Goal: Information Seeking & Learning: Find specific fact

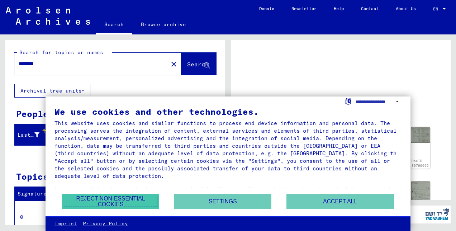
click at [129, 199] on button "Reject non-essential cookies" at bounding box center [110, 201] width 97 height 15
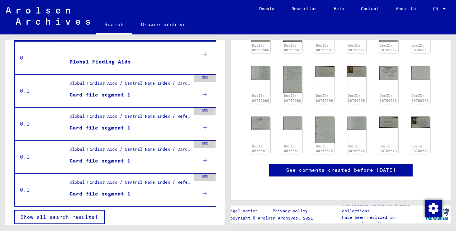
scroll to position [251, 0]
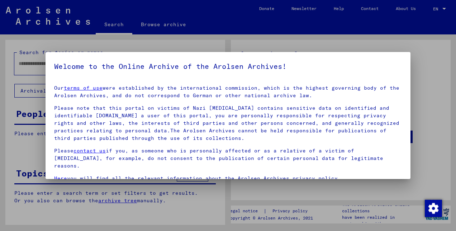
type input "********"
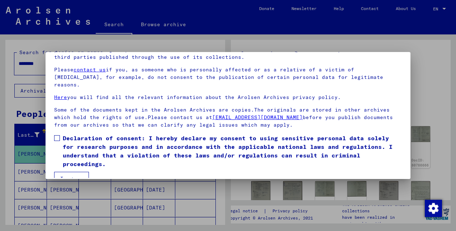
scroll to position [59, 0]
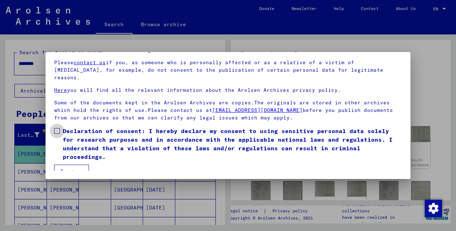
click at [56, 128] on span at bounding box center [57, 131] width 6 height 6
click at [67, 165] on button "I agree" at bounding box center [71, 172] width 35 height 14
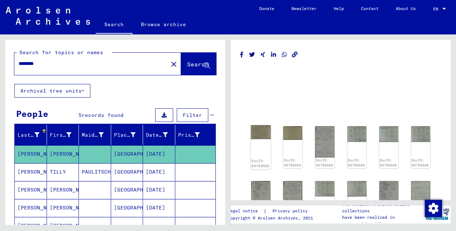
click at [255, 137] on img at bounding box center [261, 132] width 20 height 14
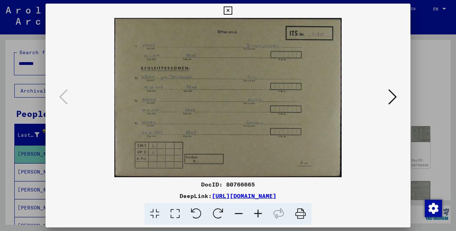
click at [390, 98] on icon at bounding box center [392, 96] width 9 height 17
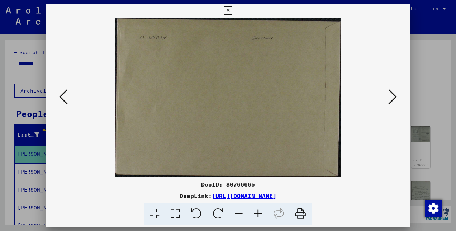
click at [390, 98] on icon at bounding box center [392, 96] width 9 height 17
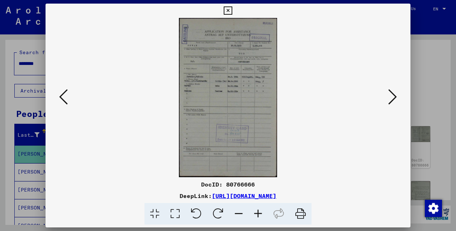
click at [255, 215] on icon at bounding box center [258, 214] width 19 height 22
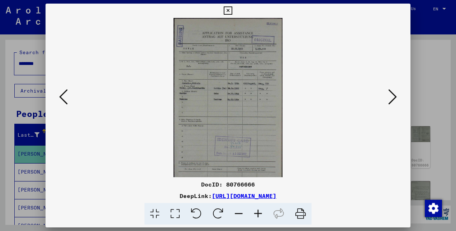
click at [255, 215] on icon at bounding box center [258, 214] width 19 height 22
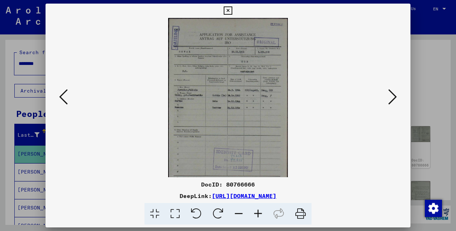
click at [255, 215] on icon at bounding box center [258, 214] width 19 height 22
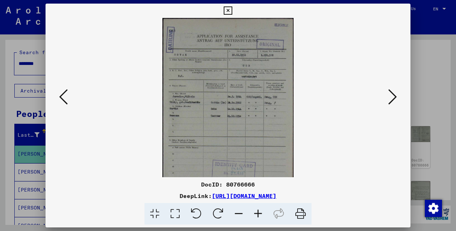
click at [255, 215] on icon at bounding box center [258, 214] width 19 height 22
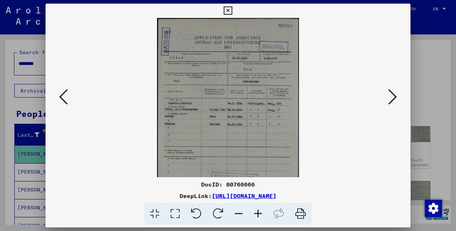
click at [255, 215] on icon at bounding box center [258, 214] width 19 height 22
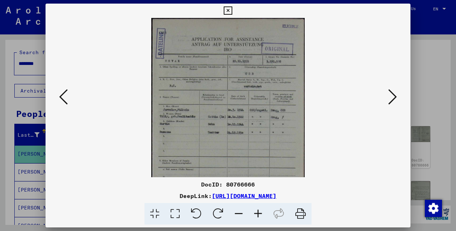
click at [255, 215] on icon at bounding box center [258, 214] width 19 height 22
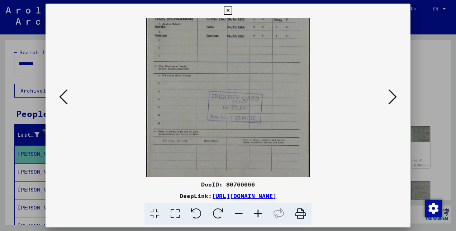
scroll to position [108, 0]
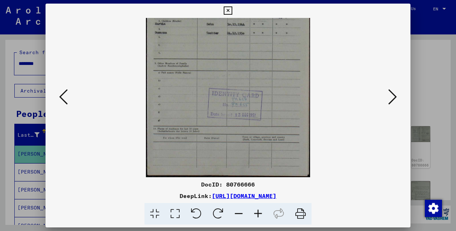
drag, startPoint x: 238, startPoint y: 160, endPoint x: 258, endPoint y: 43, distance: 118.2
click at [258, 43] on img at bounding box center [228, 43] width 164 height 267
click at [390, 98] on icon at bounding box center [392, 96] width 9 height 17
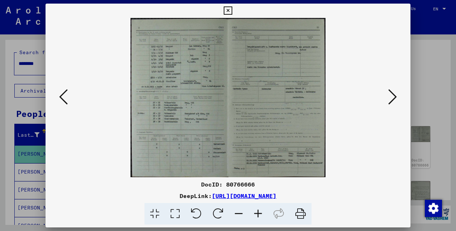
click at [257, 214] on icon at bounding box center [258, 214] width 19 height 22
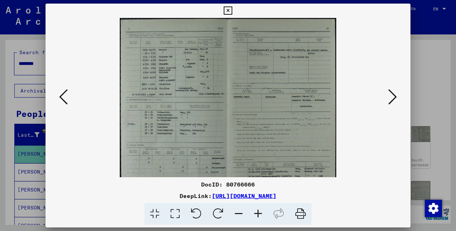
click at [257, 214] on icon at bounding box center [258, 214] width 19 height 22
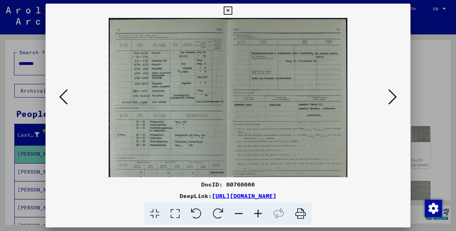
click at [257, 214] on icon at bounding box center [258, 214] width 19 height 22
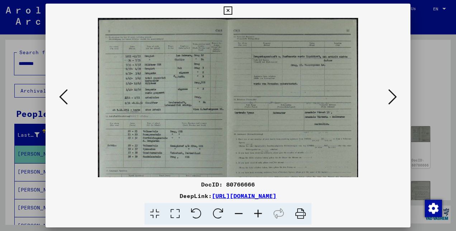
click at [257, 214] on icon at bounding box center [258, 214] width 19 height 22
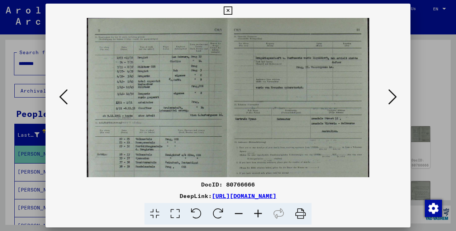
drag, startPoint x: 159, startPoint y: 134, endPoint x: 180, endPoint y: 137, distance: 21.0
click at [180, 137] on img at bounding box center [228, 131] width 283 height 231
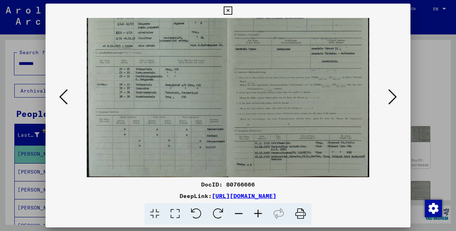
drag, startPoint x: 181, startPoint y: 129, endPoint x: 192, endPoint y: 72, distance: 58.0
click at [192, 72] on img at bounding box center [228, 61] width 283 height 231
drag, startPoint x: 165, startPoint y: 100, endPoint x: 190, endPoint y: 102, distance: 25.2
click at [190, 102] on img at bounding box center [228, 63] width 283 height 231
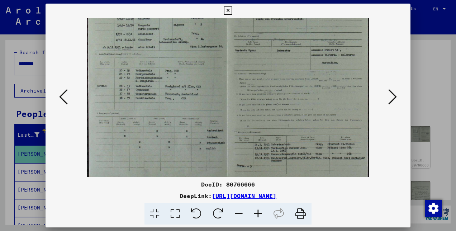
click at [257, 213] on icon at bounding box center [258, 214] width 19 height 22
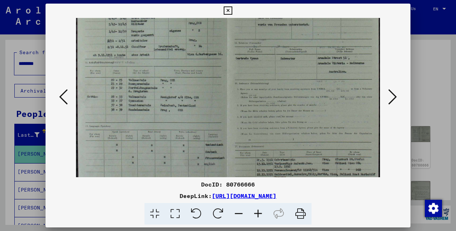
click at [257, 213] on icon at bounding box center [258, 214] width 19 height 22
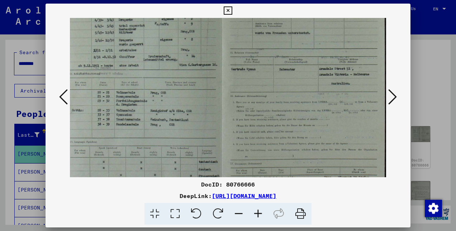
scroll to position [67, 10]
drag, startPoint x: 291, startPoint y: 135, endPoint x: 258, endPoint y: 139, distance: 33.7
click at [258, 139] on img at bounding box center [223, 84] width 326 height 267
click at [260, 213] on icon at bounding box center [258, 214] width 19 height 22
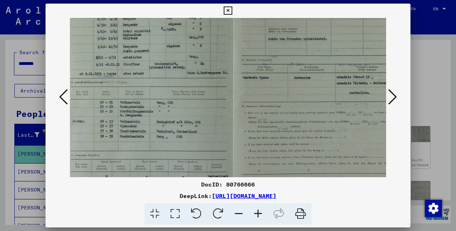
click at [260, 213] on icon at bounding box center [258, 214] width 19 height 22
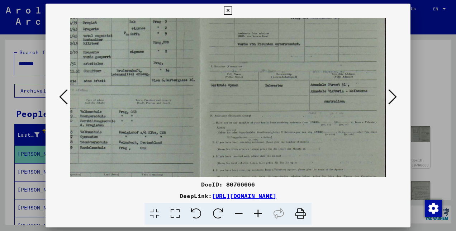
scroll to position [71, 54]
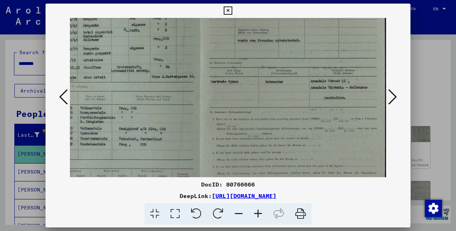
drag, startPoint x: 301, startPoint y: 147, endPoint x: 239, endPoint y: 144, distance: 61.8
click at [239, 144] on img at bounding box center [201, 98] width 370 height 303
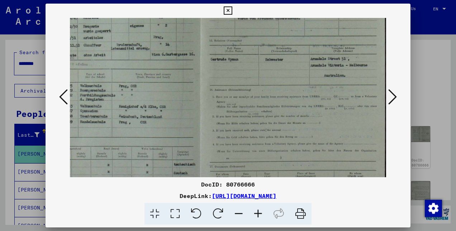
scroll to position [93, 54]
drag, startPoint x: 240, startPoint y: 144, endPoint x: 234, endPoint y: 133, distance: 12.5
click at [234, 133] on img at bounding box center [201, 76] width 370 height 303
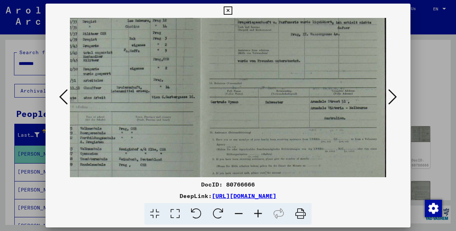
scroll to position [52, 54]
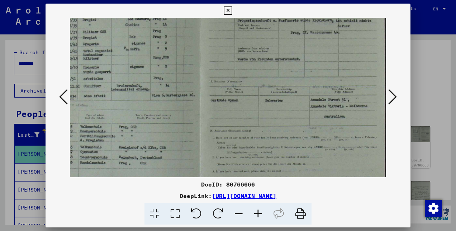
drag, startPoint x: 303, startPoint y: 138, endPoint x: 306, endPoint y: 191, distance: 53.2
click at [306, 191] on div "DocID: 80766666 DeepLink: [URL][DOMAIN_NAME]" at bounding box center [228, 114] width 365 height 221
click at [392, 96] on icon at bounding box center [392, 96] width 9 height 17
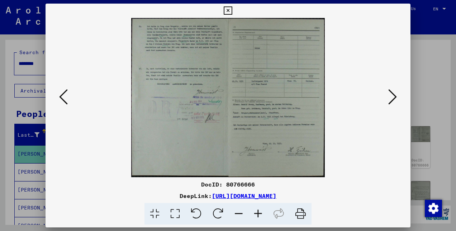
drag, startPoint x: 239, startPoint y: 110, endPoint x: 248, endPoint y: 130, distance: 21.7
click at [248, 130] on img at bounding box center [228, 97] width 194 height 159
click at [259, 212] on icon at bounding box center [258, 214] width 19 height 22
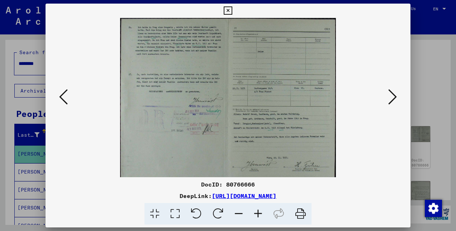
click at [259, 212] on icon at bounding box center [258, 214] width 19 height 22
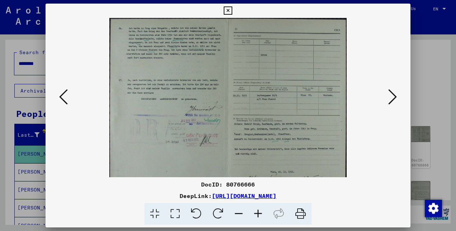
click at [259, 212] on icon at bounding box center [258, 214] width 19 height 22
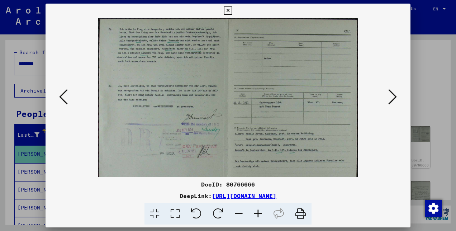
click at [259, 212] on icon at bounding box center [258, 214] width 19 height 22
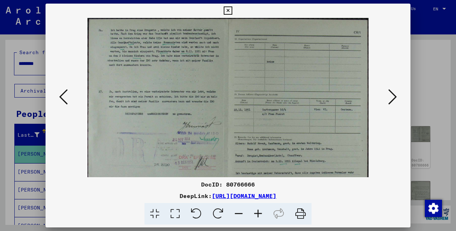
click at [259, 212] on icon at bounding box center [258, 214] width 19 height 22
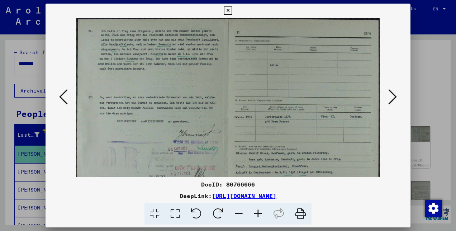
click at [259, 212] on icon at bounding box center [258, 214] width 19 height 22
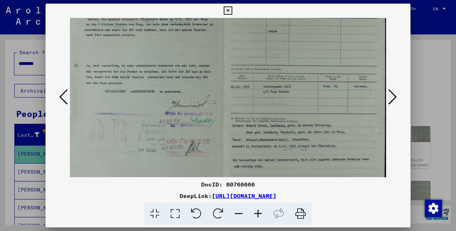
scroll to position [39, 9]
drag, startPoint x: 268, startPoint y: 150, endPoint x: 246, endPoint y: 118, distance: 38.9
click at [246, 118] on img at bounding box center [223, 112] width 325 height 267
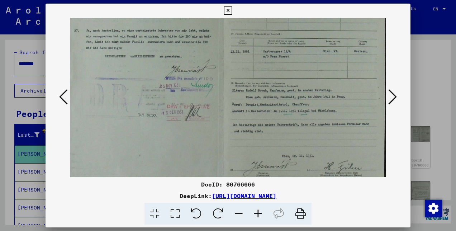
scroll to position [74, 9]
drag, startPoint x: 267, startPoint y: 144, endPoint x: 258, endPoint y: 113, distance: 32.1
click at [258, 113] on img at bounding box center [223, 77] width 325 height 267
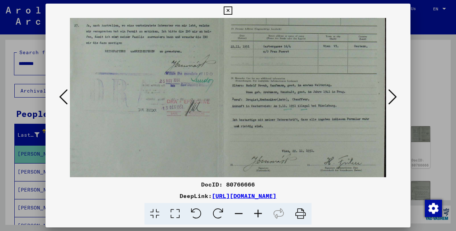
scroll to position [80, 9]
drag, startPoint x: 261, startPoint y: 136, endPoint x: 259, endPoint y: 131, distance: 5.0
click at [259, 131] on img at bounding box center [223, 71] width 325 height 267
click at [256, 213] on icon at bounding box center [258, 214] width 19 height 22
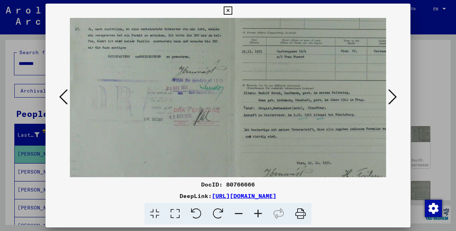
click at [256, 213] on icon at bounding box center [258, 214] width 19 height 22
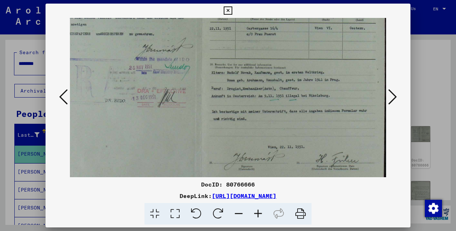
scroll to position [114, 52]
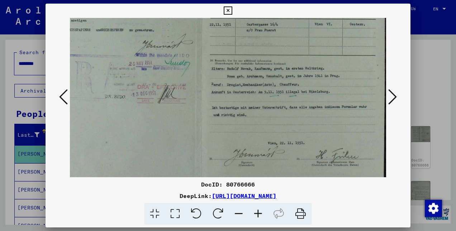
drag, startPoint x: 305, startPoint y: 145, endPoint x: 256, endPoint y: 113, distance: 58.6
click at [256, 113] on img at bounding box center [202, 55] width 369 height 303
click at [387, 98] on button at bounding box center [392, 97] width 13 height 20
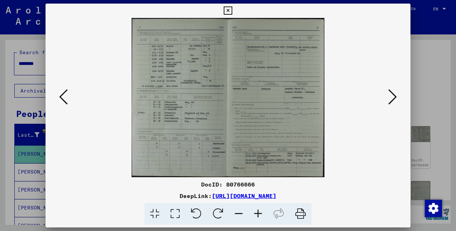
click at [259, 216] on icon at bounding box center [258, 214] width 19 height 22
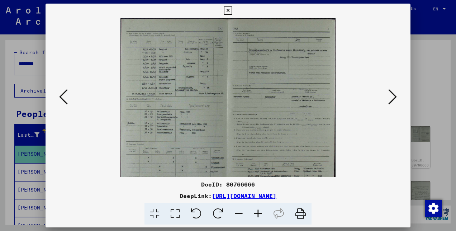
click at [259, 216] on icon at bounding box center [258, 214] width 19 height 22
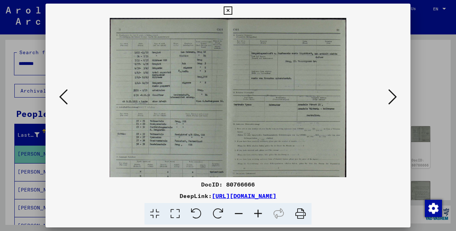
click at [259, 216] on icon at bounding box center [258, 214] width 19 height 22
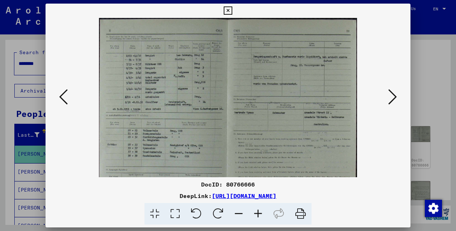
click at [258, 216] on icon at bounding box center [258, 214] width 19 height 22
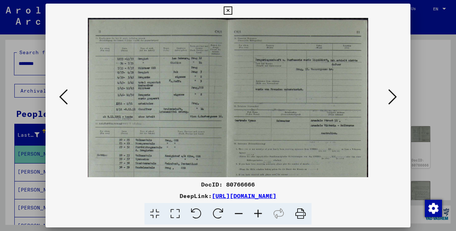
click at [258, 216] on icon at bounding box center [258, 214] width 19 height 22
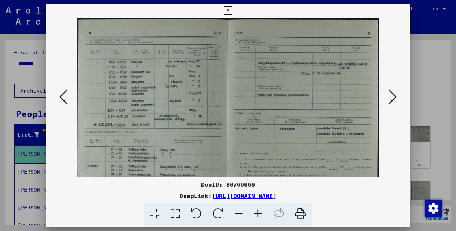
click at [258, 216] on icon at bounding box center [258, 214] width 19 height 22
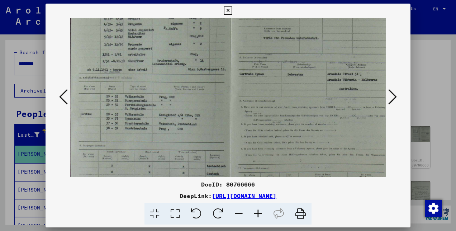
scroll to position [63, 0]
drag, startPoint x: 274, startPoint y: 160, endPoint x: 279, endPoint y: 103, distance: 56.9
click at [279, 103] on img at bounding box center [232, 88] width 324 height 267
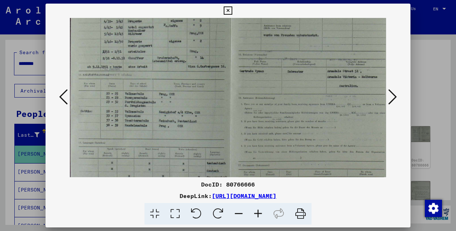
scroll to position [66, 0]
drag, startPoint x: 186, startPoint y: 122, endPoint x: 202, endPoint y: 120, distance: 16.0
click at [202, 120] on img at bounding box center [232, 85] width 324 height 267
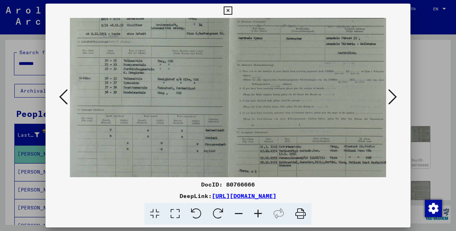
scroll to position [99, 1]
drag, startPoint x: 203, startPoint y: 143, endPoint x: 202, endPoint y: 113, distance: 30.2
click at [202, 113] on img at bounding box center [231, 52] width 324 height 267
click at [392, 98] on icon at bounding box center [392, 96] width 9 height 17
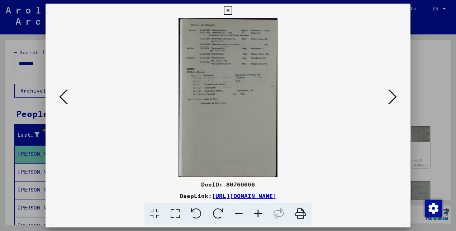
scroll to position [0, 0]
click at [258, 216] on icon at bounding box center [258, 214] width 19 height 22
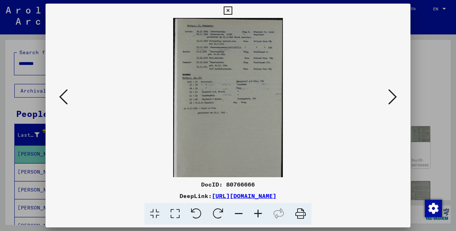
click at [258, 216] on icon at bounding box center [258, 214] width 19 height 22
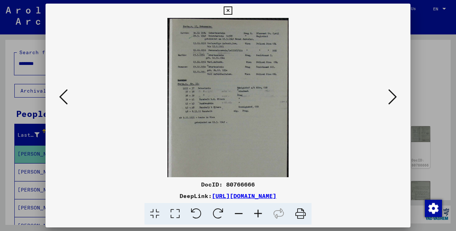
click at [258, 216] on icon at bounding box center [258, 214] width 19 height 22
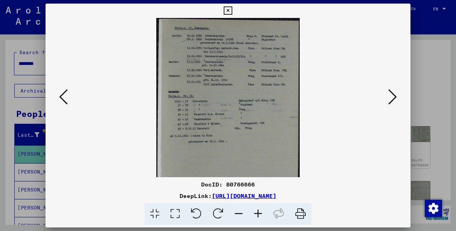
click at [258, 216] on icon at bounding box center [258, 214] width 19 height 22
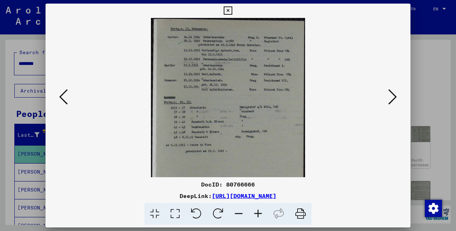
click at [258, 216] on icon at bounding box center [258, 214] width 19 height 22
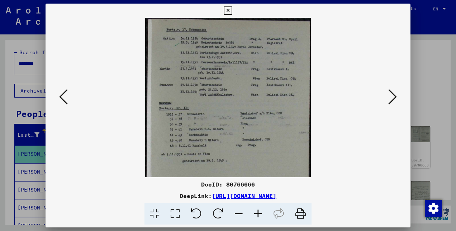
click at [258, 216] on icon at bounding box center [258, 214] width 19 height 22
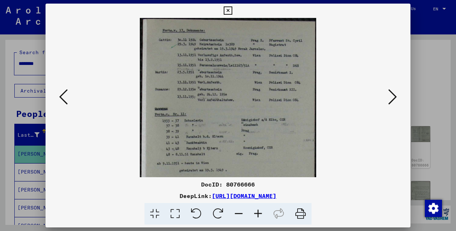
click at [258, 216] on icon at bounding box center [258, 214] width 19 height 22
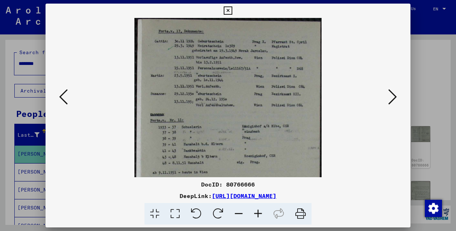
click at [258, 216] on icon at bounding box center [258, 214] width 19 height 22
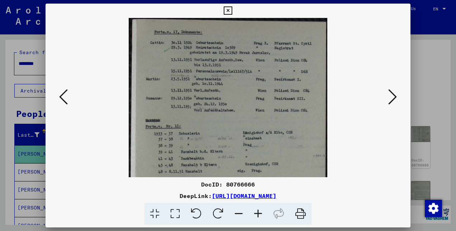
click at [258, 216] on icon at bounding box center [258, 214] width 19 height 22
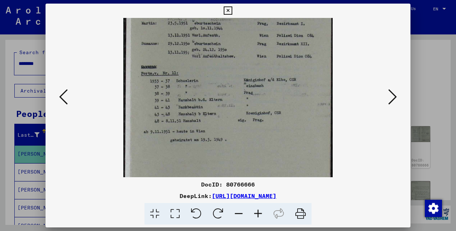
scroll to position [60, 0]
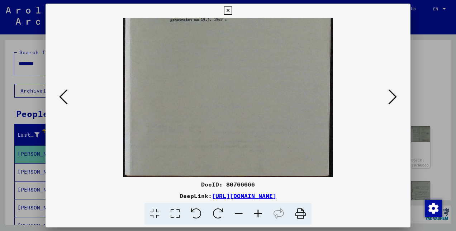
drag, startPoint x: 306, startPoint y: 160, endPoint x: 340, endPoint y: 11, distance: 152.2
click at [326, 0] on html "Search Browse archive Donate Newsletter Help Contact About Us Search Browse arc…" at bounding box center [228, 115] width 456 height 231
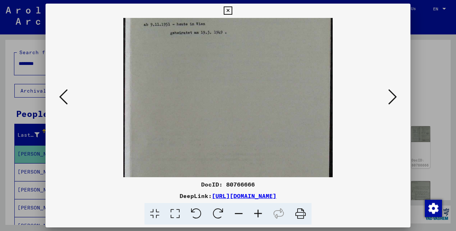
click at [388, 100] on icon at bounding box center [392, 96] width 9 height 17
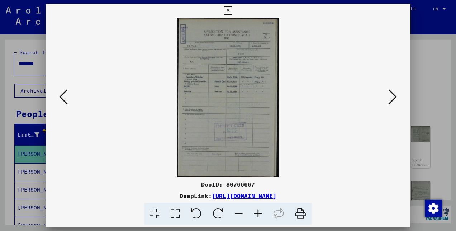
scroll to position [0, 0]
click at [259, 214] on icon at bounding box center [258, 214] width 19 height 22
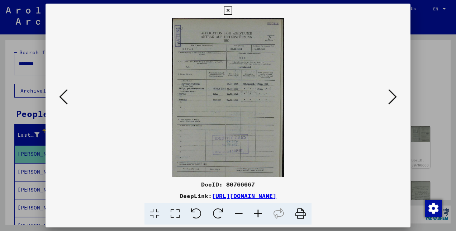
click at [259, 214] on icon at bounding box center [258, 214] width 19 height 22
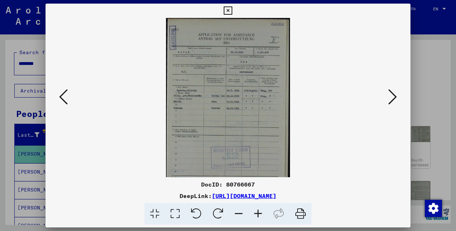
click at [259, 214] on icon at bounding box center [258, 214] width 19 height 22
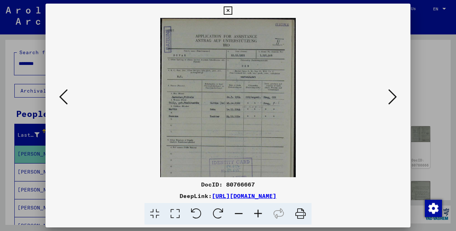
click at [259, 214] on icon at bounding box center [258, 214] width 19 height 22
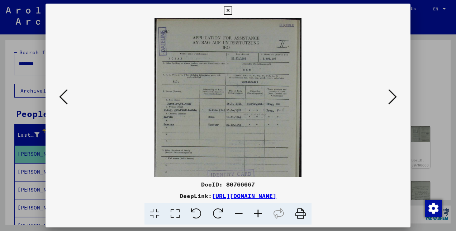
click at [258, 214] on icon at bounding box center [258, 214] width 19 height 22
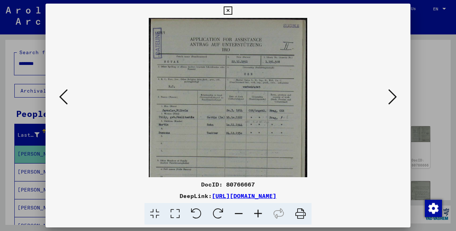
click at [258, 214] on icon at bounding box center [258, 214] width 19 height 22
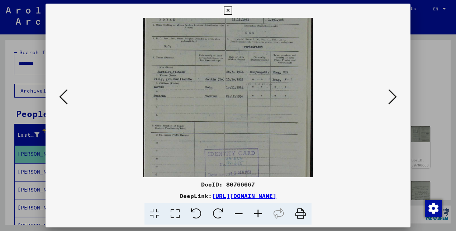
scroll to position [45, 0]
drag, startPoint x: 245, startPoint y: 162, endPoint x: 254, endPoint y: 130, distance: 33.7
click at [254, 130] on img at bounding box center [228, 106] width 170 height 267
click at [429, 19] on div at bounding box center [228, 115] width 456 height 231
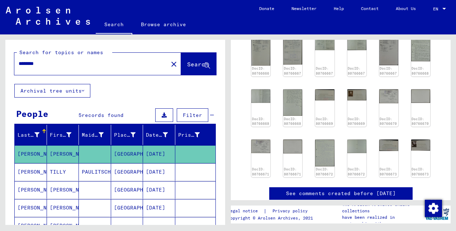
scroll to position [149, 0]
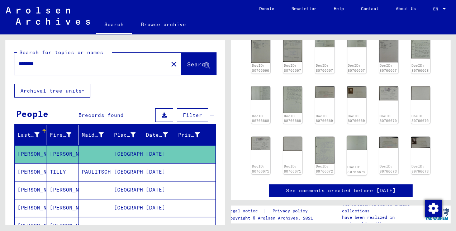
click at [353, 148] on div "DocID: 80766672" at bounding box center [357, 155] width 20 height 39
click at [352, 139] on img at bounding box center [357, 143] width 20 height 14
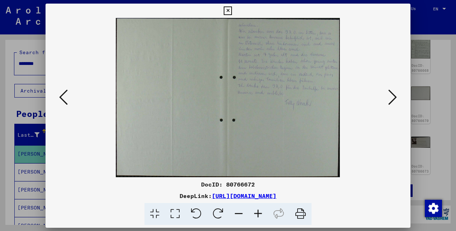
click at [352, 139] on img at bounding box center [228, 97] width 316 height 159
click at [256, 213] on icon at bounding box center [258, 214] width 19 height 22
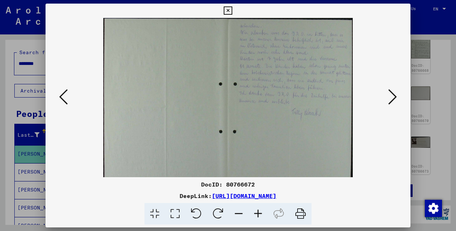
click at [256, 213] on icon at bounding box center [258, 214] width 19 height 22
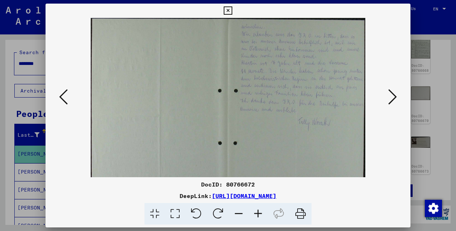
click at [256, 213] on icon at bounding box center [258, 214] width 19 height 22
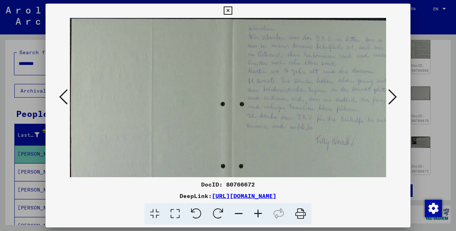
click at [256, 213] on icon at bounding box center [258, 214] width 19 height 22
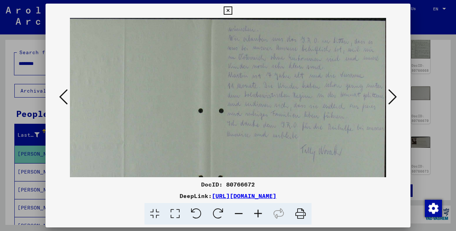
scroll to position [1, 34]
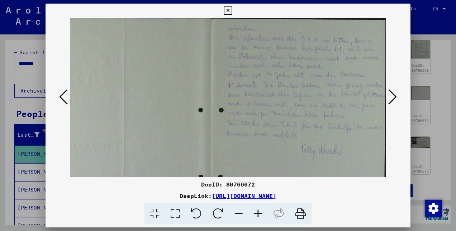
drag, startPoint x: 301, startPoint y: 166, endPoint x: 262, endPoint y: 171, distance: 39.7
click at [262, 171] on img at bounding box center [211, 141] width 350 height 249
click at [254, 209] on icon at bounding box center [258, 214] width 19 height 22
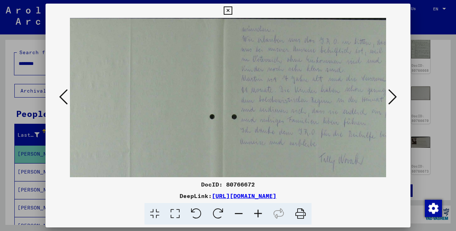
click at [254, 209] on icon at bounding box center [258, 214] width 19 height 22
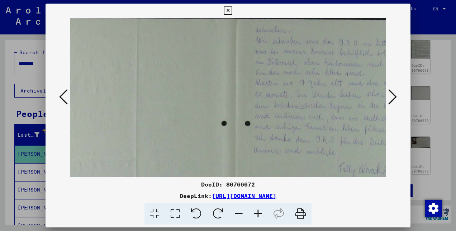
click at [254, 209] on icon at bounding box center [258, 214] width 19 height 22
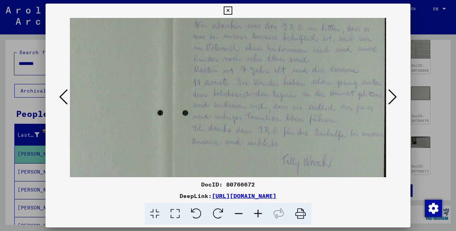
scroll to position [19, 110]
drag, startPoint x: 335, startPoint y: 158, endPoint x: 247, endPoint y: 141, distance: 89.8
click at [247, 141] on img at bounding box center [173, 150] width 427 height 303
click at [255, 210] on icon at bounding box center [258, 214] width 19 height 22
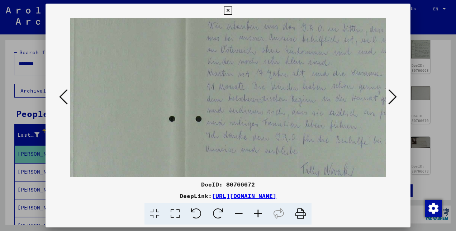
click at [255, 210] on icon at bounding box center [258, 214] width 19 height 22
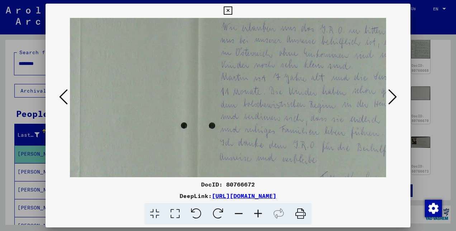
click at [255, 210] on icon at bounding box center [258, 214] width 19 height 22
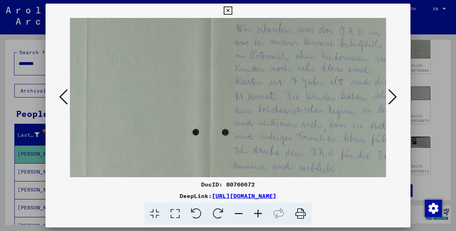
click at [255, 210] on icon at bounding box center [258, 214] width 19 height 22
